Goal: Complete application form

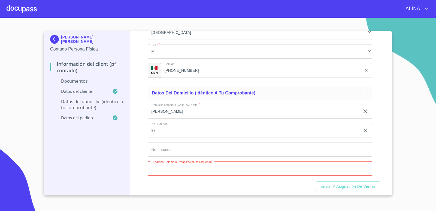
scroll to position [885, 0]
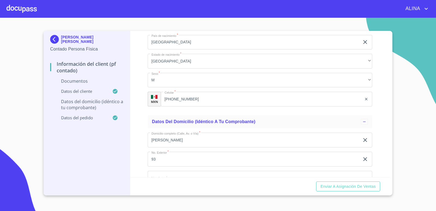
click at [35, 7] on div at bounding box center [22, 8] width 30 height 17
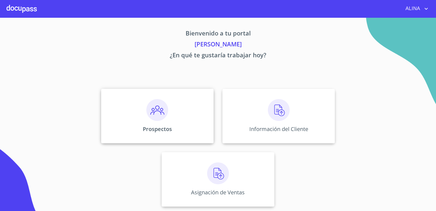
click at [195, 108] on div "Prospectos" at bounding box center [157, 116] width 112 height 54
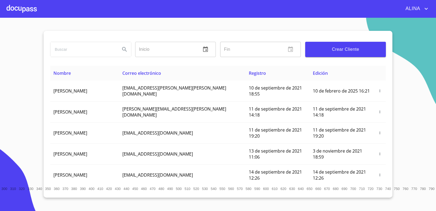
click at [349, 51] on span "Crear Cliente" at bounding box center [345, 49] width 72 height 8
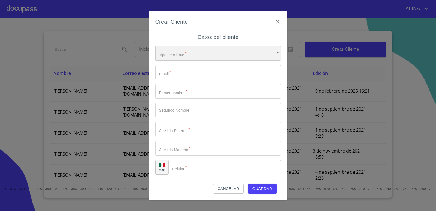
click at [214, 54] on div "​" at bounding box center [218, 53] width 126 height 15
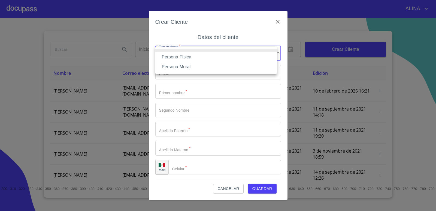
click at [188, 58] on li "Persona Física" at bounding box center [215, 57] width 121 height 10
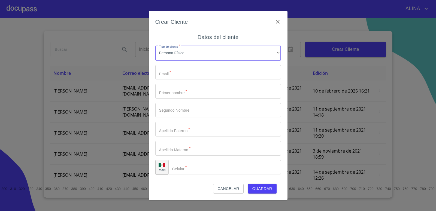
click at [183, 74] on input "Tipo de cliente   *" at bounding box center [218, 72] width 126 height 15
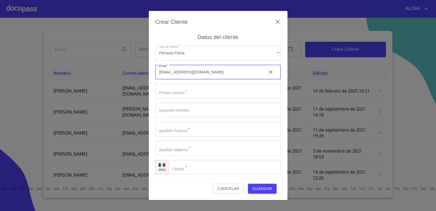
type input "[EMAIL_ADDRESS][DOMAIN_NAME]"
click at [191, 93] on input "Tipo de cliente   *" at bounding box center [218, 91] width 126 height 15
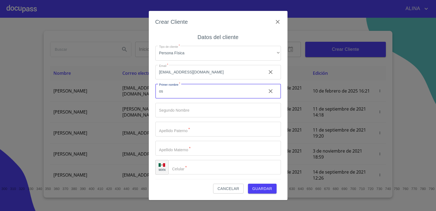
type input "o"
type input "OSCAR"
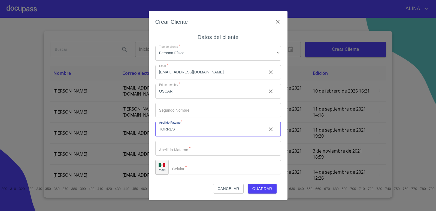
type input "TORRES"
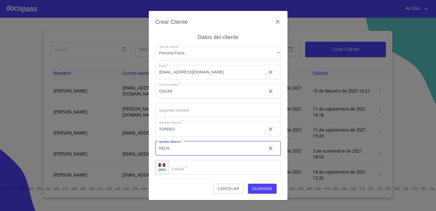
type input "REUS"
click at [194, 169] on input "Tipo de cliente   *" at bounding box center [231, 167] width 99 height 15
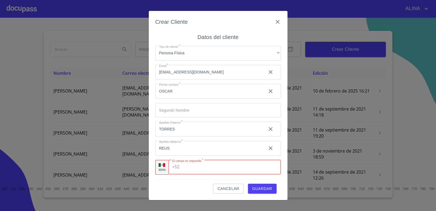
click at [196, 167] on input "Tipo de cliente   *" at bounding box center [231, 167] width 99 height 15
type input "[PHONE_NUMBER]"
click at [263, 189] on span "Guardar" at bounding box center [262, 188] width 20 height 7
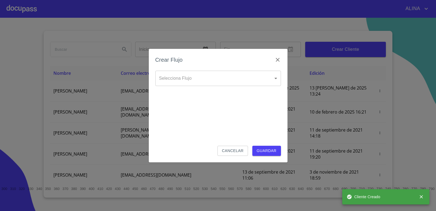
click at [201, 78] on body "[PERSON_NAME] ​ Fin ​ Crear Cliente Nombre Correo electrónico Registro Edición …" at bounding box center [218, 105] width 436 height 211
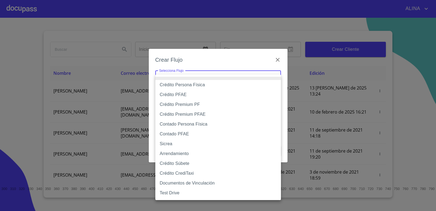
click at [200, 86] on li "Crédito Persona Física" at bounding box center [218, 85] width 126 height 10
type input "6009fb3c7d1714eb8809aa97"
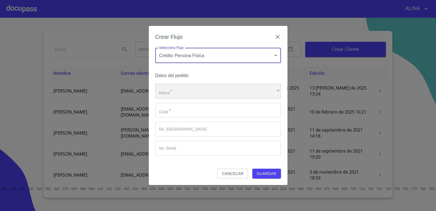
click at [196, 90] on div "​" at bounding box center [218, 91] width 126 height 15
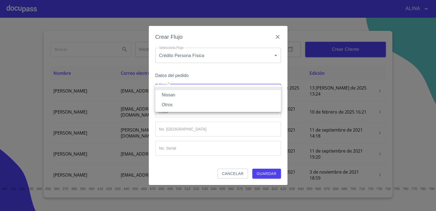
click at [169, 96] on li "Nissan" at bounding box center [218, 95] width 126 height 10
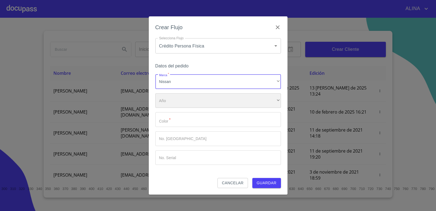
click at [178, 98] on div "​" at bounding box center [218, 100] width 126 height 15
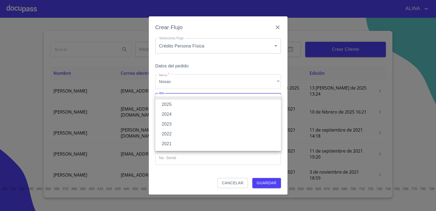
click at [169, 145] on li "2021" at bounding box center [218, 144] width 126 height 10
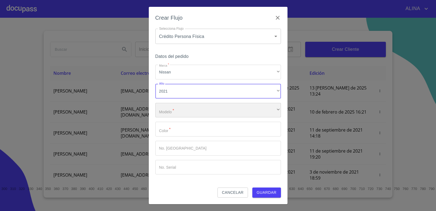
click at [178, 110] on div "​" at bounding box center [218, 110] width 126 height 15
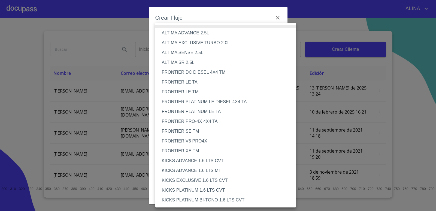
click at [215, 169] on li "KICKS ADVANCE 1.6 LTS MT" at bounding box center [227, 170] width 145 height 10
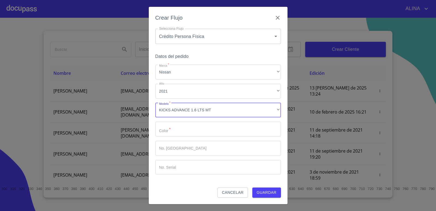
click at [196, 131] on input "Marca   *" at bounding box center [218, 128] width 126 height 15
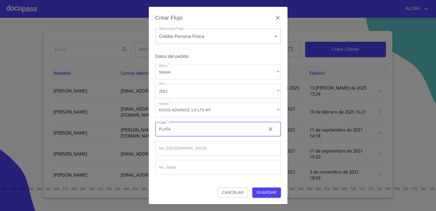
type input "PLATA"
click at [271, 193] on span "Guardar" at bounding box center [267, 192] width 20 height 7
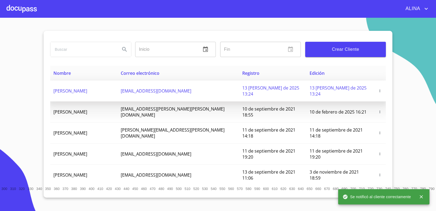
copy span "[PERSON_NAME]"
drag, startPoint x: 53, startPoint y: 89, endPoint x: 66, endPoint y: 60, distance: 31.7
click at [97, 92] on td "[PERSON_NAME]" at bounding box center [83, 90] width 67 height 21
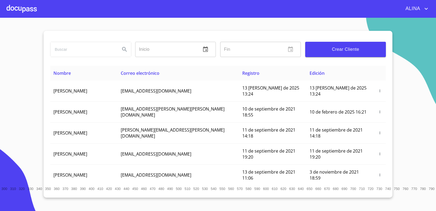
click at [32, 11] on div at bounding box center [22, 8] width 30 height 17
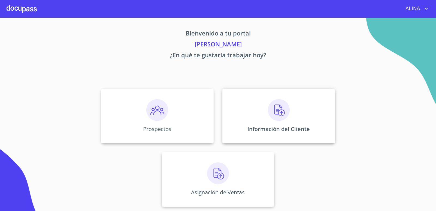
click at [244, 107] on div "Información del Cliente" at bounding box center [278, 116] width 112 height 54
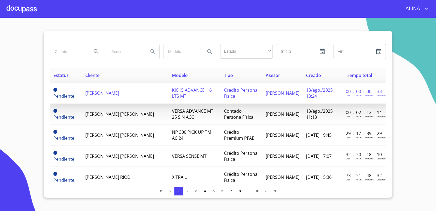
click at [99, 91] on span "[PERSON_NAME]" at bounding box center [102, 93] width 34 height 6
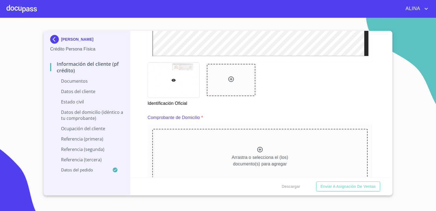
scroll to position [218, 0]
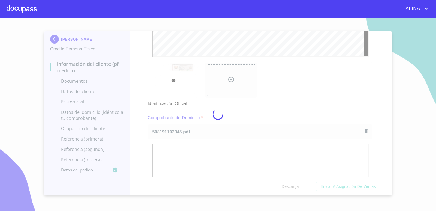
click at [281, 95] on div at bounding box center [218, 114] width 436 height 193
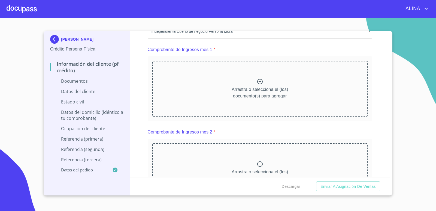
scroll to position [551, 0]
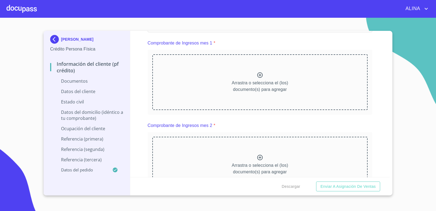
click at [257, 76] on icon at bounding box center [260, 75] width 7 height 7
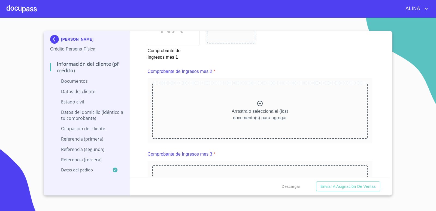
scroll to position [796, 0]
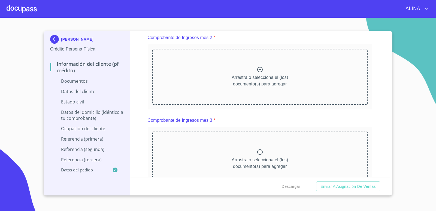
click at [258, 69] on icon at bounding box center [259, 69] width 5 height 5
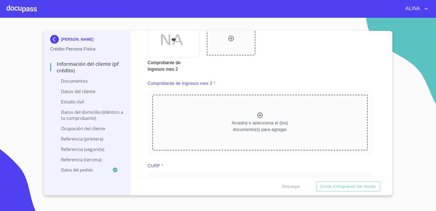
scroll to position [1014, 0]
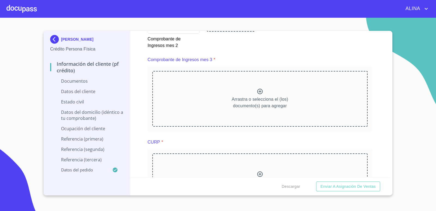
click at [257, 91] on icon at bounding box center [260, 91] width 7 height 7
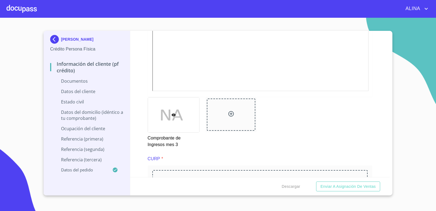
scroll to position [1232, 0]
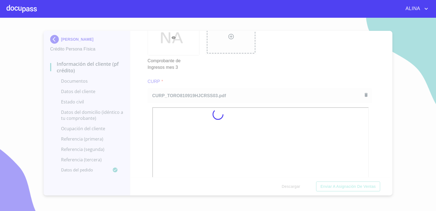
click at [284, 59] on div at bounding box center [218, 114] width 436 height 193
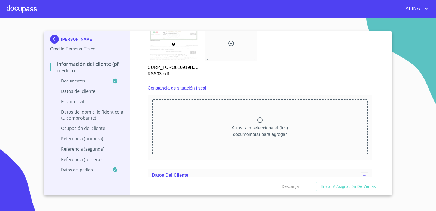
scroll to position [1477, 0]
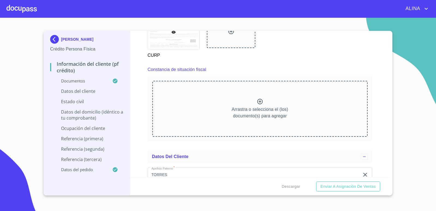
click at [258, 102] on icon at bounding box center [260, 101] width 7 height 7
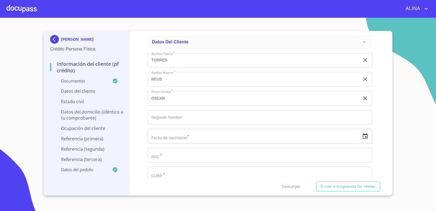
scroll to position [1750, 0]
click at [362, 137] on icon "button" at bounding box center [364, 134] width 5 height 5
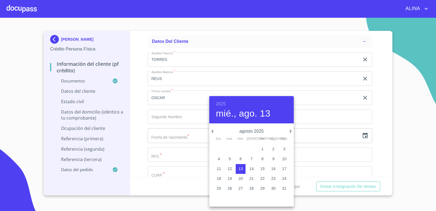
click at [221, 103] on h6 "2025" at bounding box center [221, 104] width 10 height 8
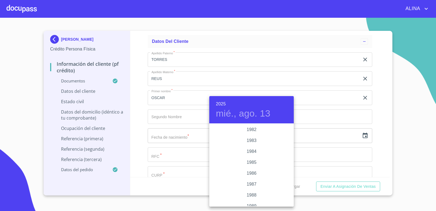
scroll to position [594, 0]
click at [251, 147] on div "1981" at bounding box center [251, 145] width 84 height 11
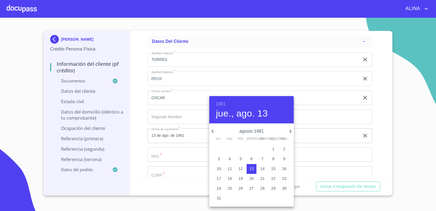
click at [292, 131] on icon "button" at bounding box center [290, 131] width 7 height 7
click at [272, 169] on p "19" at bounding box center [273, 168] width 4 height 5
type input "19 de sep. de 1981"
click at [386, 141] on div at bounding box center [218, 105] width 436 height 211
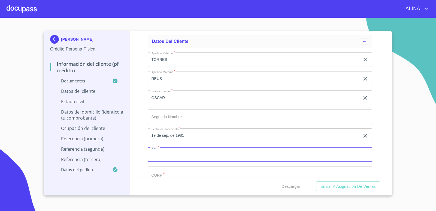
click at [203, 155] on input "Documento de identificación.   *" at bounding box center [260, 154] width 225 height 15
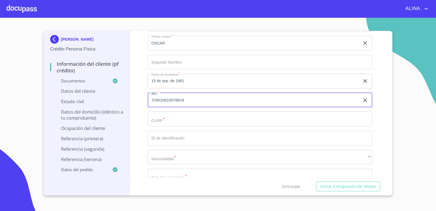
type input "TORO08109798U9"
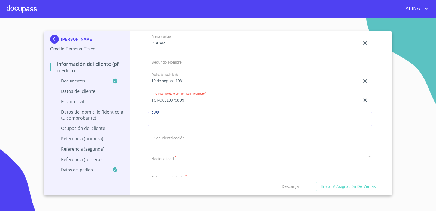
click at [193, 119] on input "Documento de identificación.   *" at bounding box center [260, 118] width 225 height 15
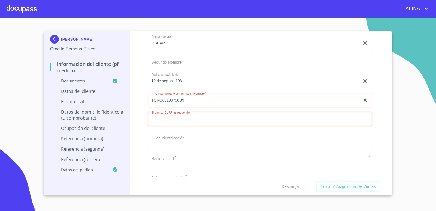
click at [179, 117] on input "Documento de identificación.   *" at bounding box center [260, 118] width 225 height 15
paste input "TORO810919HJCRSS03"
type input "TORO810919HJCRSS03"
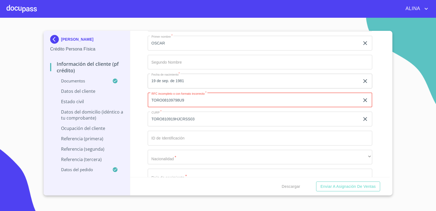
click at [188, 101] on input "TORO08109798U9" at bounding box center [254, 100] width 212 height 15
type input "T"
type input "TORO8109198U9"
click at [183, 13] on input "Documento de identificación.   *" at bounding box center [254, 5] width 212 height 15
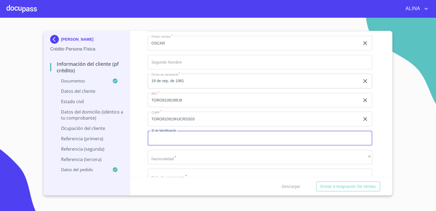
click at [207, 138] on input "Documento de identificación.   *" at bounding box center [260, 137] width 225 height 15
type input "2518038614"
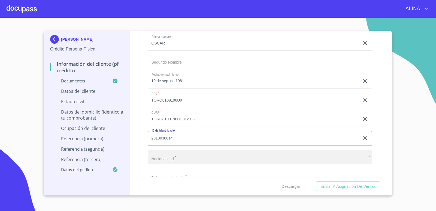
click at [194, 157] on div "​" at bounding box center [260, 157] width 225 height 15
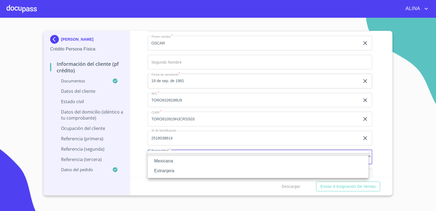
click at [163, 159] on li "Mexicana" at bounding box center [258, 161] width 221 height 10
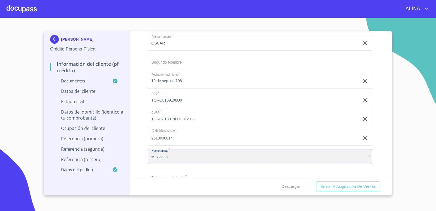
scroll to position [1858, 0]
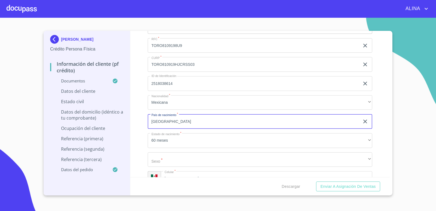
type input "[GEOGRAPHIC_DATA]"
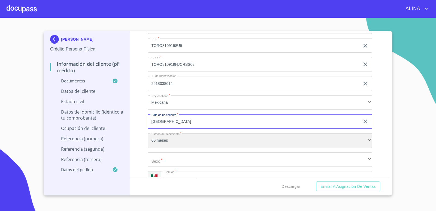
click at [159, 140] on div "60 meses" at bounding box center [260, 140] width 225 height 15
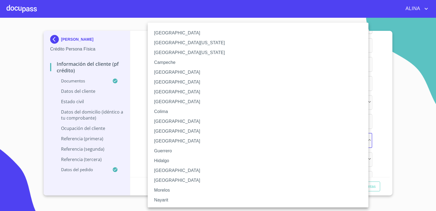
click at [164, 170] on li "[GEOGRAPHIC_DATA]" at bounding box center [260, 170] width 225 height 10
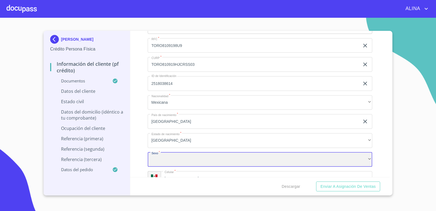
click at [173, 159] on div "​" at bounding box center [260, 159] width 225 height 15
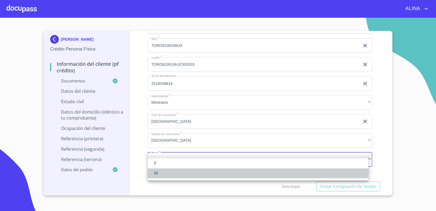
click at [157, 169] on li "M" at bounding box center [258, 173] width 221 height 10
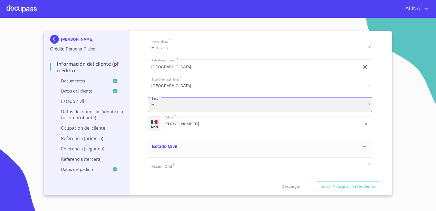
scroll to position [1967, 0]
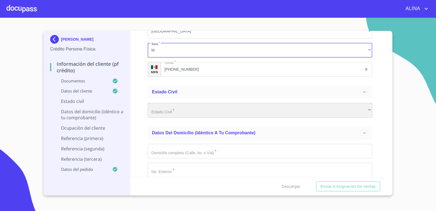
click at [180, 112] on div "​" at bounding box center [260, 110] width 225 height 15
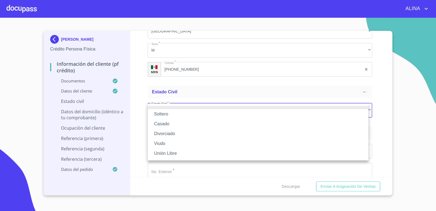
click at [164, 112] on li "Soltero" at bounding box center [258, 114] width 221 height 10
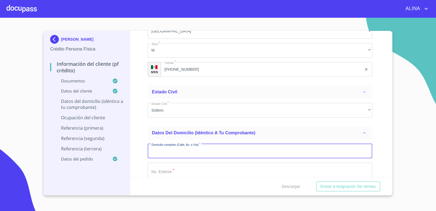
click at [192, 152] on input "Documento de identificación.   *" at bounding box center [260, 151] width 225 height 15
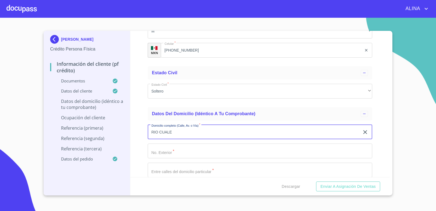
scroll to position [1995, 0]
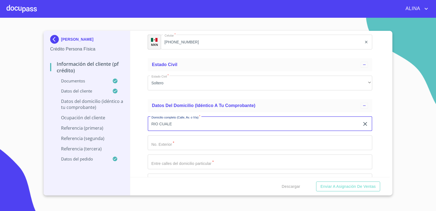
type input "RIO CUALE"
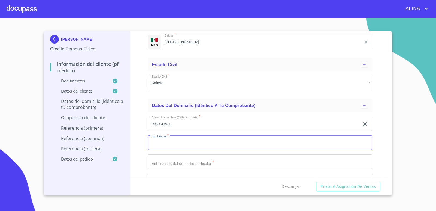
click at [173, 143] on input "Documento de identificación.   *" at bounding box center [260, 142] width 225 height 15
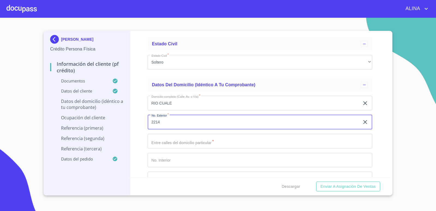
scroll to position [2049, 0]
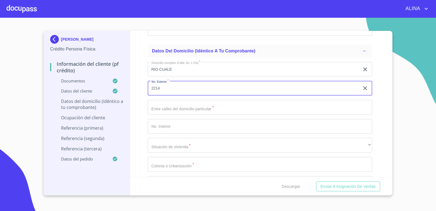
type input "2214"
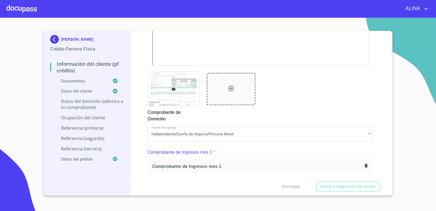
scroll to position [306, 0]
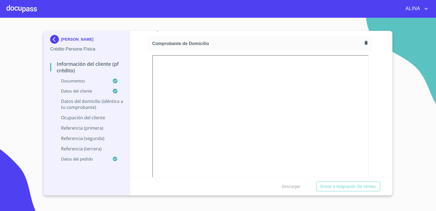
click at [364, 44] on icon "button" at bounding box center [365, 43] width 3 height 4
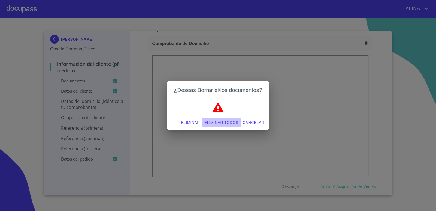
click at [234, 123] on span "Eliminar todos" at bounding box center [221, 122] width 34 height 7
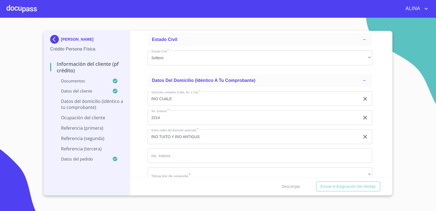
scroll to position [2022, 0]
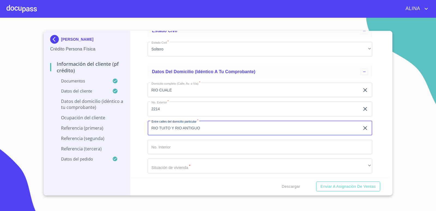
type input "RIO TUITO Y RIO ANTIGUO"
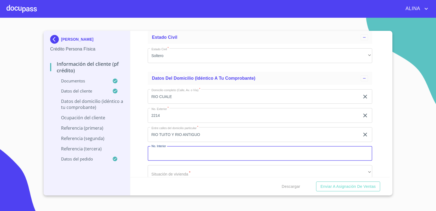
scroll to position [2028, 0]
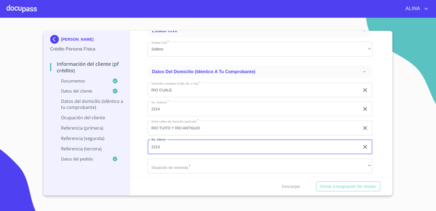
type input "2214"
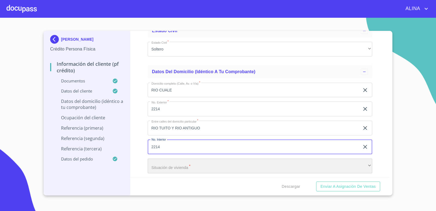
click at [212, 165] on div "​" at bounding box center [260, 165] width 225 height 15
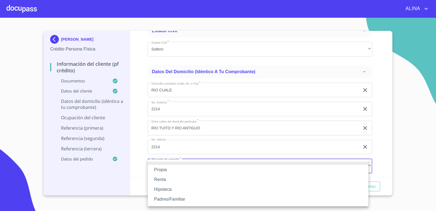
click at [161, 172] on li "Propia" at bounding box center [258, 169] width 221 height 10
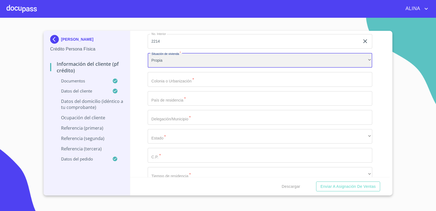
scroll to position [2137, 0]
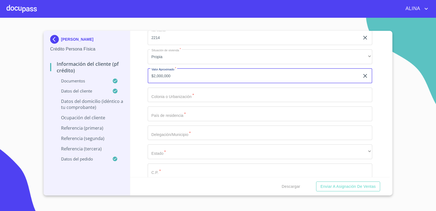
type input "$2,000,000"
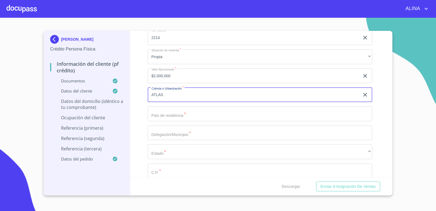
type input "ATLAS"
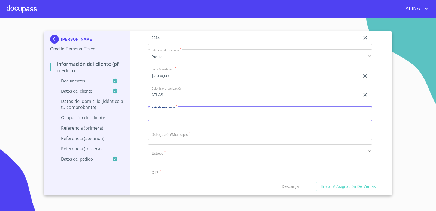
click at [190, 108] on input "Documento de identificación.   *" at bounding box center [260, 113] width 225 height 15
type input "[GEOGRAPHIC_DATA]"
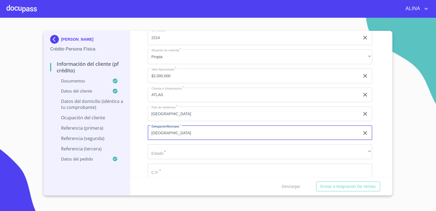
type input "[GEOGRAPHIC_DATA]"
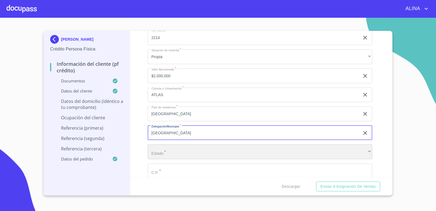
click at [166, 152] on div "​" at bounding box center [260, 151] width 225 height 15
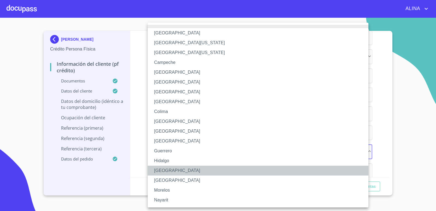
click at [168, 172] on li "[GEOGRAPHIC_DATA]" at bounding box center [260, 170] width 225 height 10
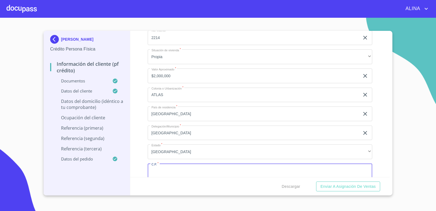
click at [169, 170] on input "Documento de identificación.   *" at bounding box center [260, 170] width 225 height 15
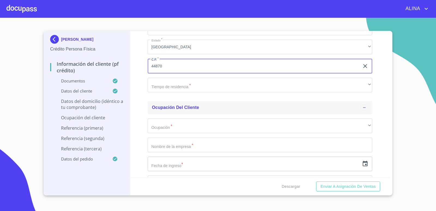
scroll to position [2246, 0]
type input "44870"
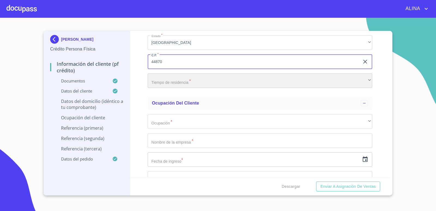
click at [249, 80] on div "​" at bounding box center [260, 80] width 225 height 15
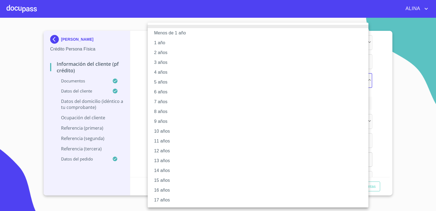
click at [169, 182] on li "15 años" at bounding box center [260, 180] width 225 height 10
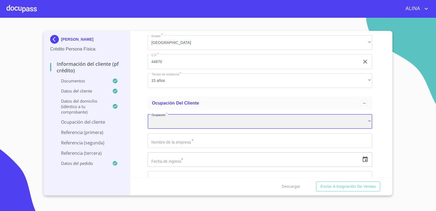
click at [180, 122] on div "​" at bounding box center [260, 121] width 225 height 15
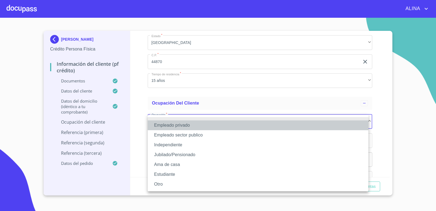
click at [186, 125] on li "Empleado privado" at bounding box center [258, 125] width 221 height 10
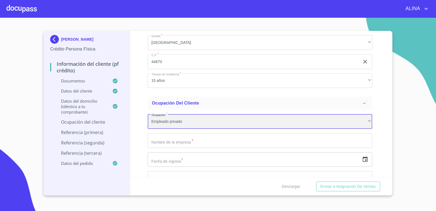
click at [188, 123] on div "Empleado privado" at bounding box center [260, 121] width 225 height 15
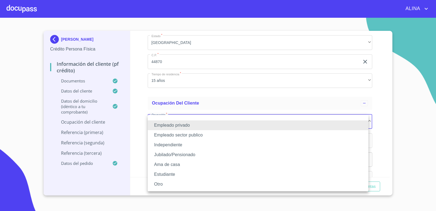
click at [171, 143] on li "Independiente" at bounding box center [258, 145] width 221 height 10
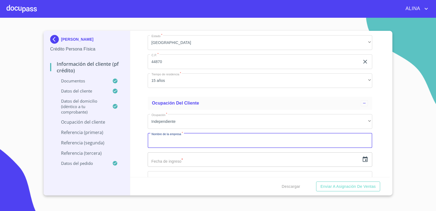
click at [194, 141] on input "Documento de identificación.   *" at bounding box center [260, 140] width 225 height 15
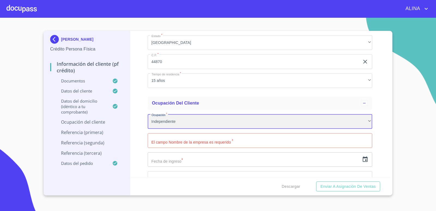
click at [187, 121] on div "Independiente" at bounding box center [260, 121] width 225 height 15
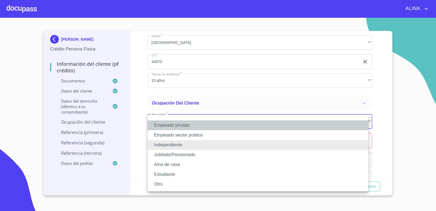
click at [185, 126] on li "Empleado privado" at bounding box center [258, 125] width 221 height 10
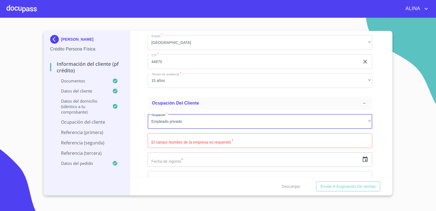
click at [178, 141] on input "Documento de identificación.   *" at bounding box center [260, 140] width 225 height 15
type input "L"
type input "RESTAURAN BAR LOS [PERSON_NAME]"
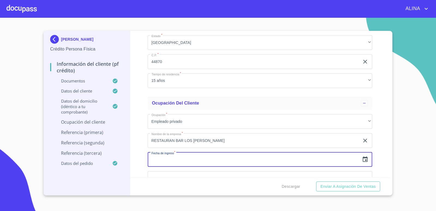
click at [189, 161] on input "text" at bounding box center [254, 159] width 212 height 15
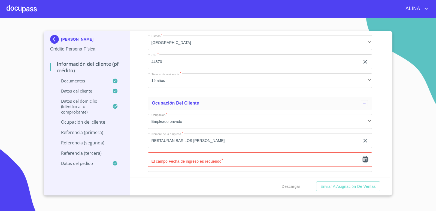
click at [362, 161] on icon "button" at bounding box center [364, 158] width 5 height 5
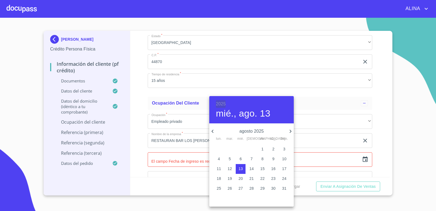
click at [223, 104] on h6 "2025" at bounding box center [221, 104] width 10 height 8
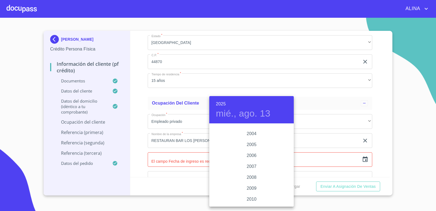
scroll to position [866, 0]
click at [252, 177] on div "2009" at bounding box center [251, 178] width 84 height 11
type input "13 de ago. de 2009"
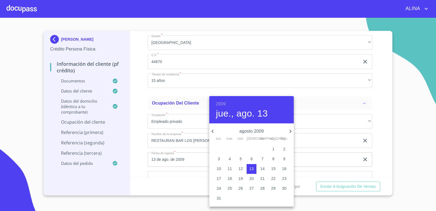
click at [380, 161] on div at bounding box center [218, 105] width 436 height 211
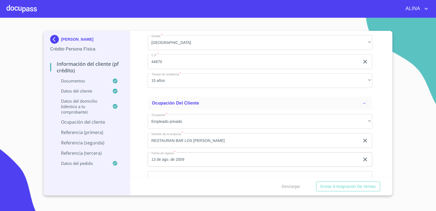
scroll to position [2301, 0]
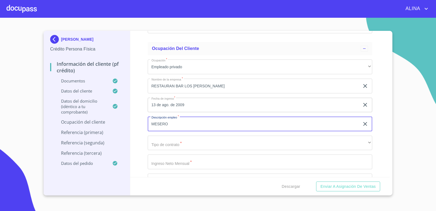
type input "MESERO"
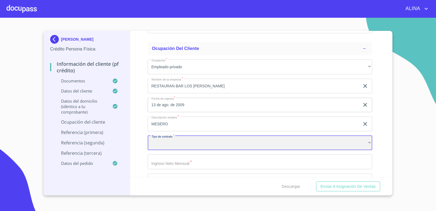
click at [195, 142] on div "​" at bounding box center [260, 142] width 225 height 15
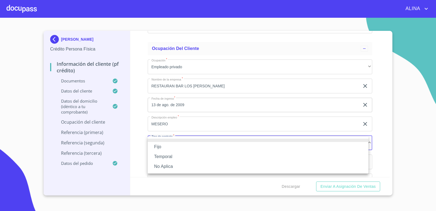
click at [161, 147] on li "Fijo" at bounding box center [258, 147] width 221 height 10
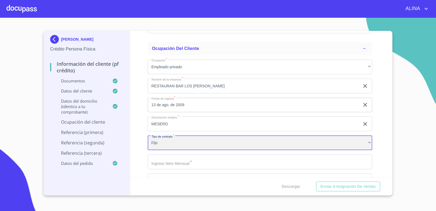
scroll to position [2328, 0]
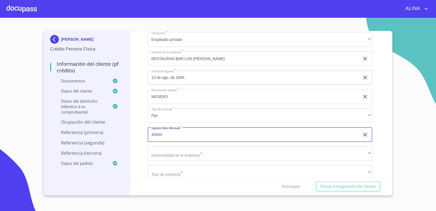
type input "40000"
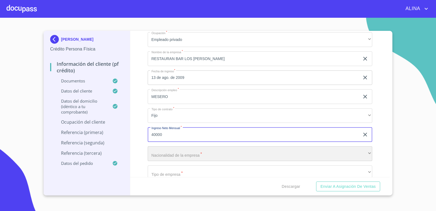
click at [206, 152] on div "​" at bounding box center [260, 153] width 225 height 15
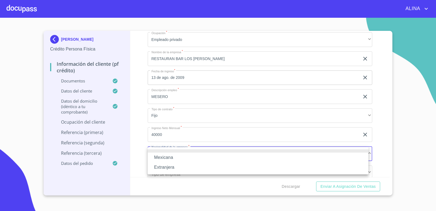
click at [167, 154] on li "Mexicana" at bounding box center [258, 157] width 221 height 10
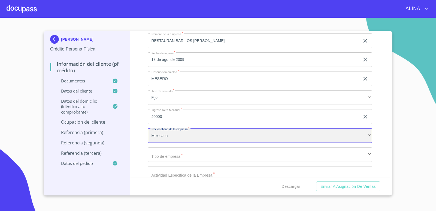
scroll to position [2355, 0]
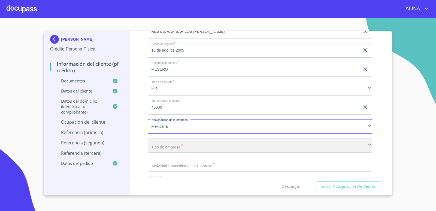
click at [213, 144] on div "​" at bounding box center [260, 145] width 225 height 15
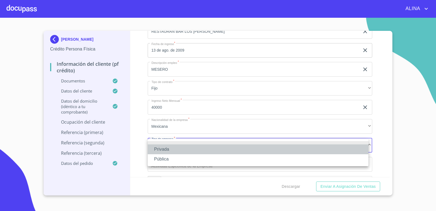
click at [166, 146] on li "Privada" at bounding box center [258, 149] width 221 height 10
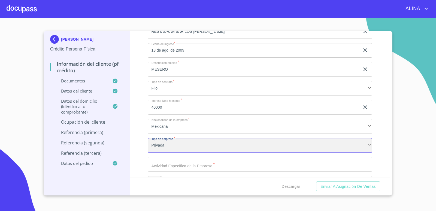
scroll to position [2382, 0]
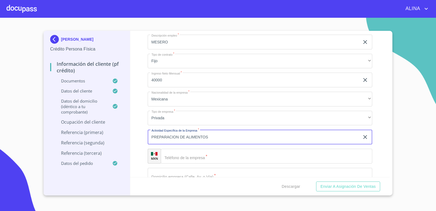
type input "PREPARACION DE ALIMENTOS"
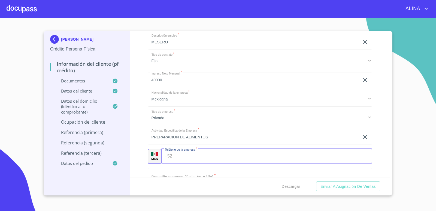
click at [208, 158] on input "Documento de identificación.   *" at bounding box center [273, 155] width 198 height 15
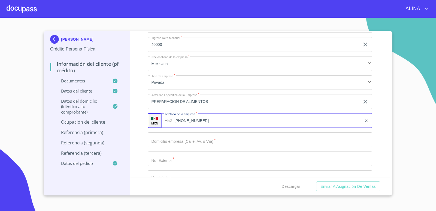
scroll to position [2437, 0]
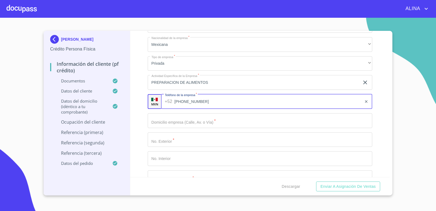
type input "[PHONE_NUMBER]"
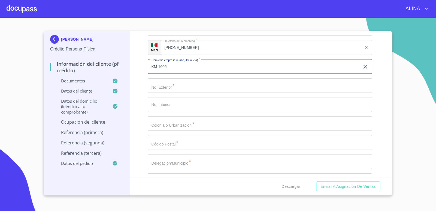
scroll to position [2491, 0]
type input "KM 1605"
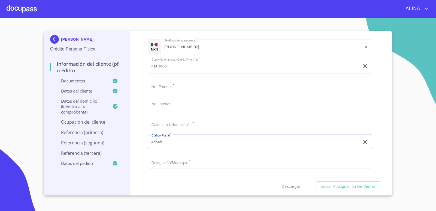
type input "45645"
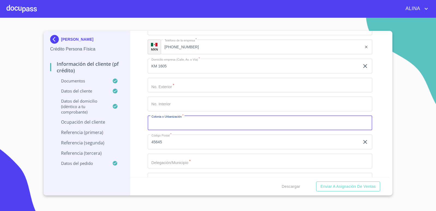
click at [195, 125] on input "Documento de identificación.   *" at bounding box center [260, 122] width 225 height 15
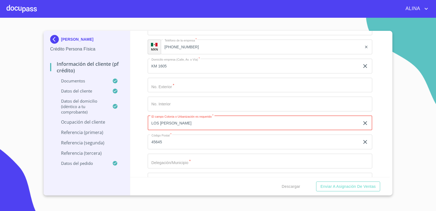
type input "LOS [PERSON_NAME]"
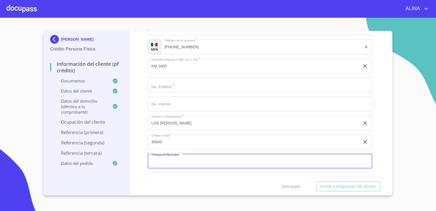
click at [209, 163] on input "Documento de identificación.   *" at bounding box center [260, 160] width 225 height 15
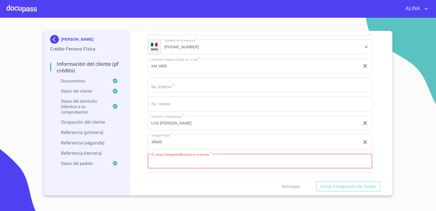
click at [190, 160] on input "Documento de identificación.   *" at bounding box center [260, 160] width 225 height 15
click at [187, 161] on input "TLAJOMULCO [PERSON_NAME]" at bounding box center [254, 160] width 212 height 15
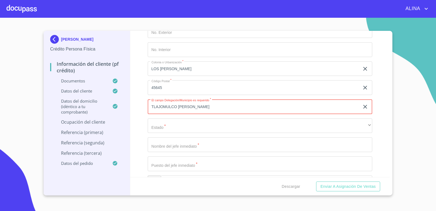
scroll to position [2546, 0]
type input "TLAJOMULCO [PERSON_NAME]"
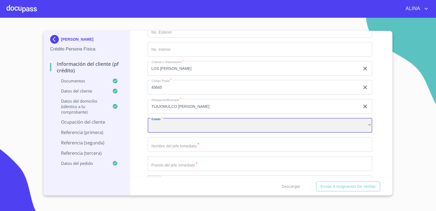
click at [191, 125] on div "​" at bounding box center [260, 125] width 225 height 15
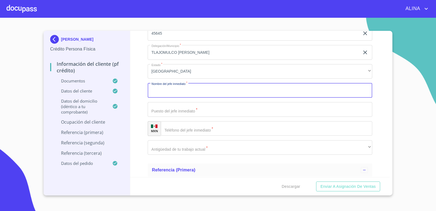
scroll to position [2600, 0]
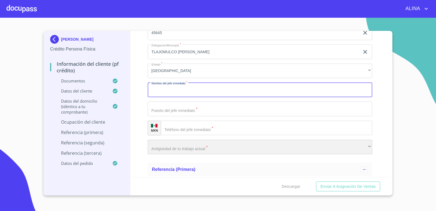
click at [208, 147] on div "​" at bounding box center [260, 146] width 225 height 15
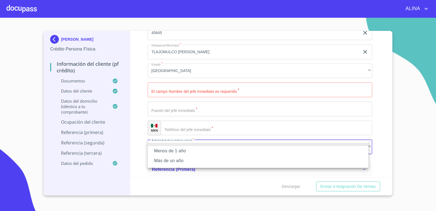
click at [182, 160] on li "Más de un año" at bounding box center [258, 161] width 221 height 10
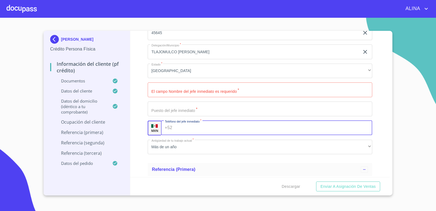
click at [208, 128] on input "Documento de identificación.   *" at bounding box center [273, 127] width 198 height 15
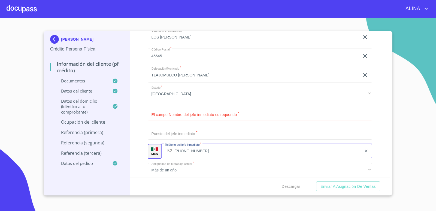
scroll to position [2546, 0]
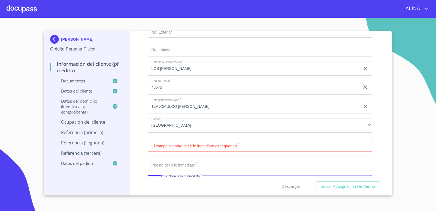
type input "[PHONE_NUMBER]"
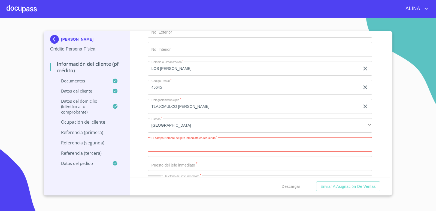
click at [200, 144] on input "Documento de identificación.   *" at bounding box center [260, 144] width 225 height 15
type input "J"
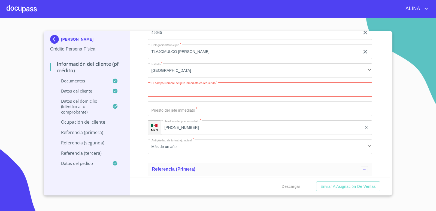
scroll to position [2600, 0]
click at [193, 91] on input "Documento de identificación.   *" at bounding box center [260, 89] width 225 height 15
type input "a"
type input "[PERSON_NAME]"
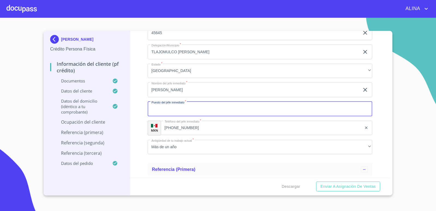
click at [176, 110] on input "Documento de identificación.   *" at bounding box center [260, 108] width 225 height 15
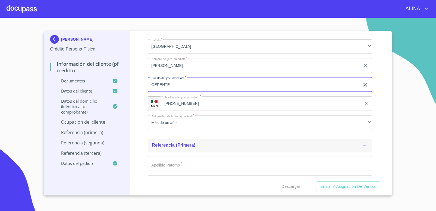
scroll to position [2682, 0]
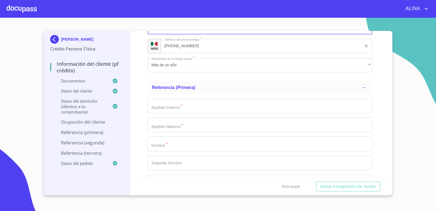
type input "GERENTE"
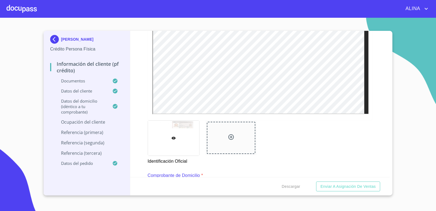
scroll to position [0, 0]
